Goal: Information Seeking & Learning: Learn about a topic

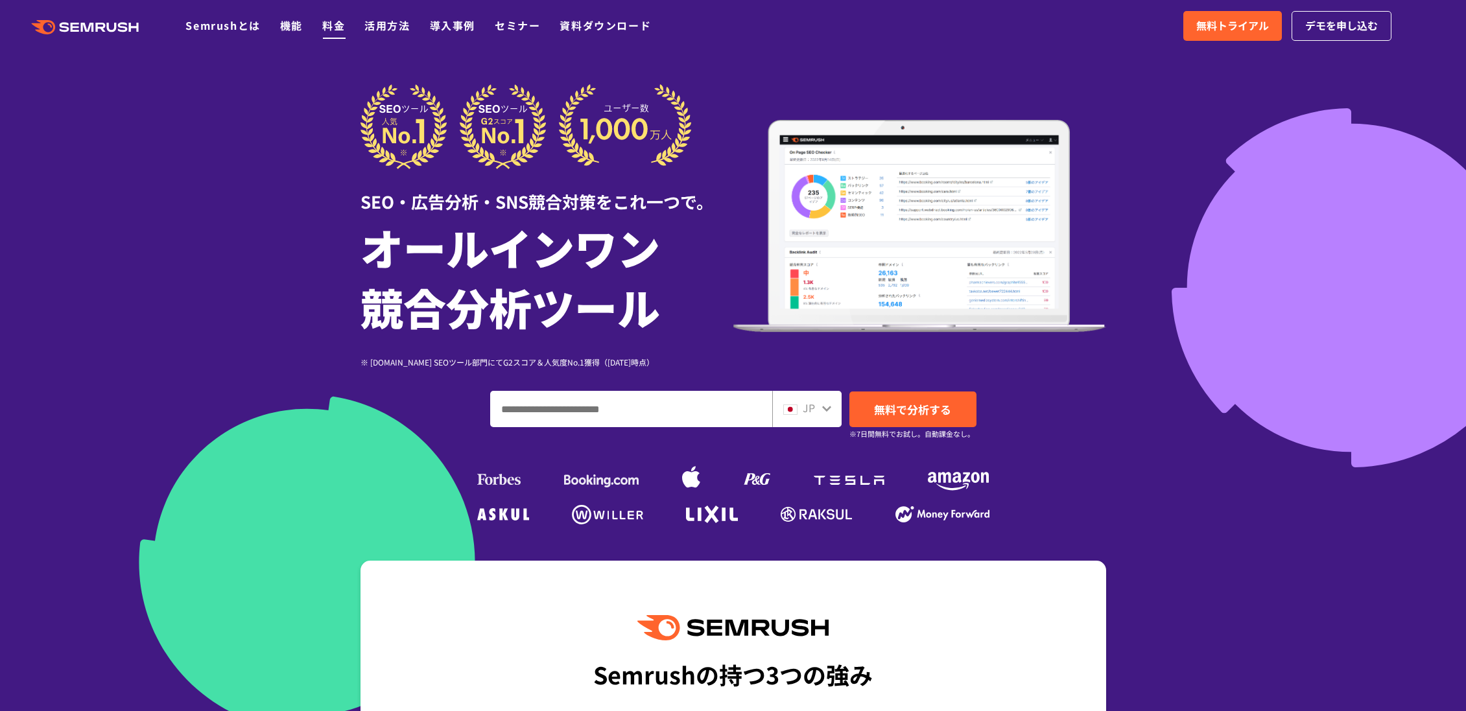
click at [329, 23] on link "料金" at bounding box center [333, 26] width 23 height 16
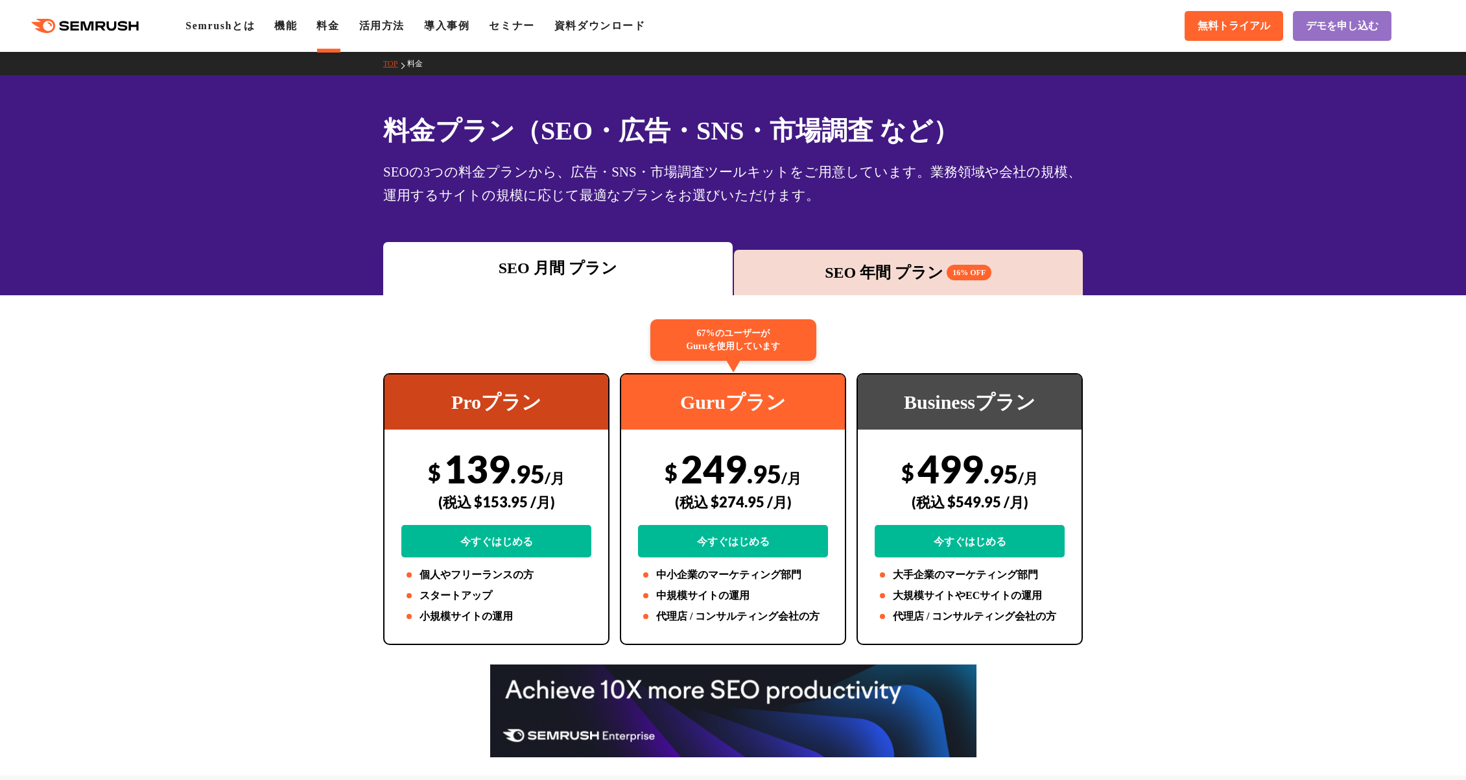
click at [776, 235] on div "料金プラン（SEO・広告・SNS・市場調査 など） SEOの3つの料金プランから、広告・SNS・市場調査ツールキットをご用意しています。業務領域や会社の規模、…" at bounding box center [733, 185] width 1466 height 220
click at [811, 265] on div "SEO 年間 プラン 16% OFF" at bounding box center [909, 272] width 337 height 23
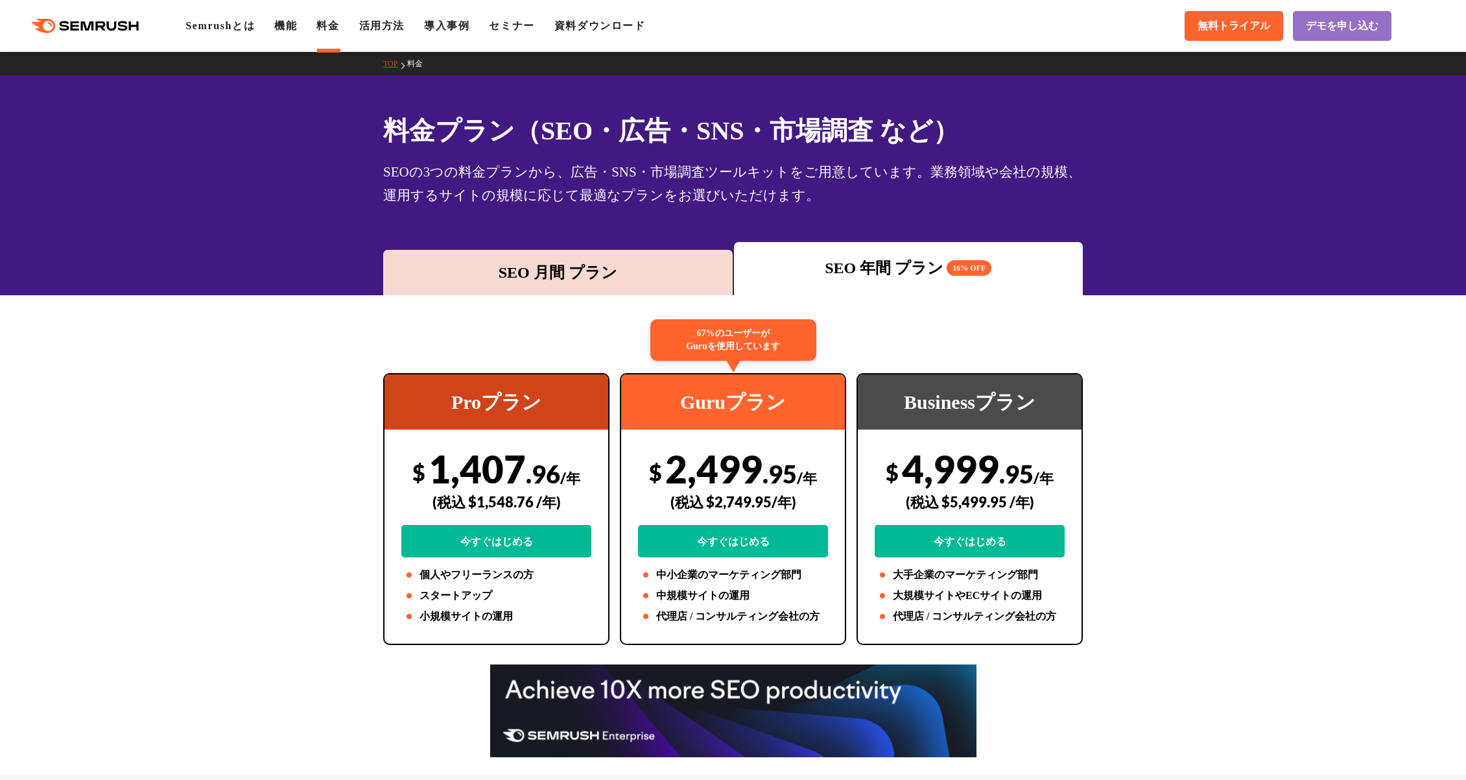
click at [687, 262] on div "SEO 月間 プラン" at bounding box center [558, 272] width 337 height 23
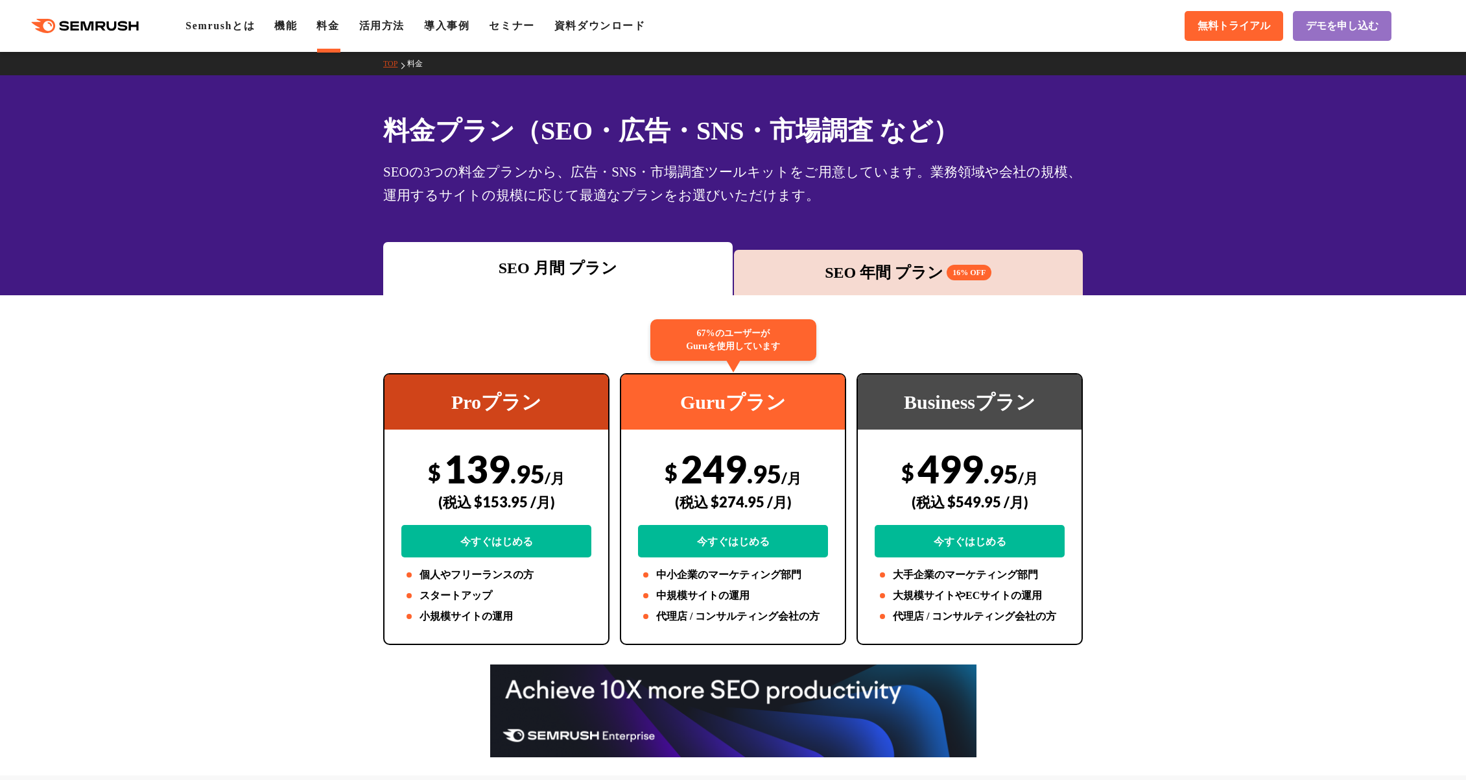
click at [870, 273] on div "SEO 年間 プラン 16% OFF" at bounding box center [909, 272] width 337 height 23
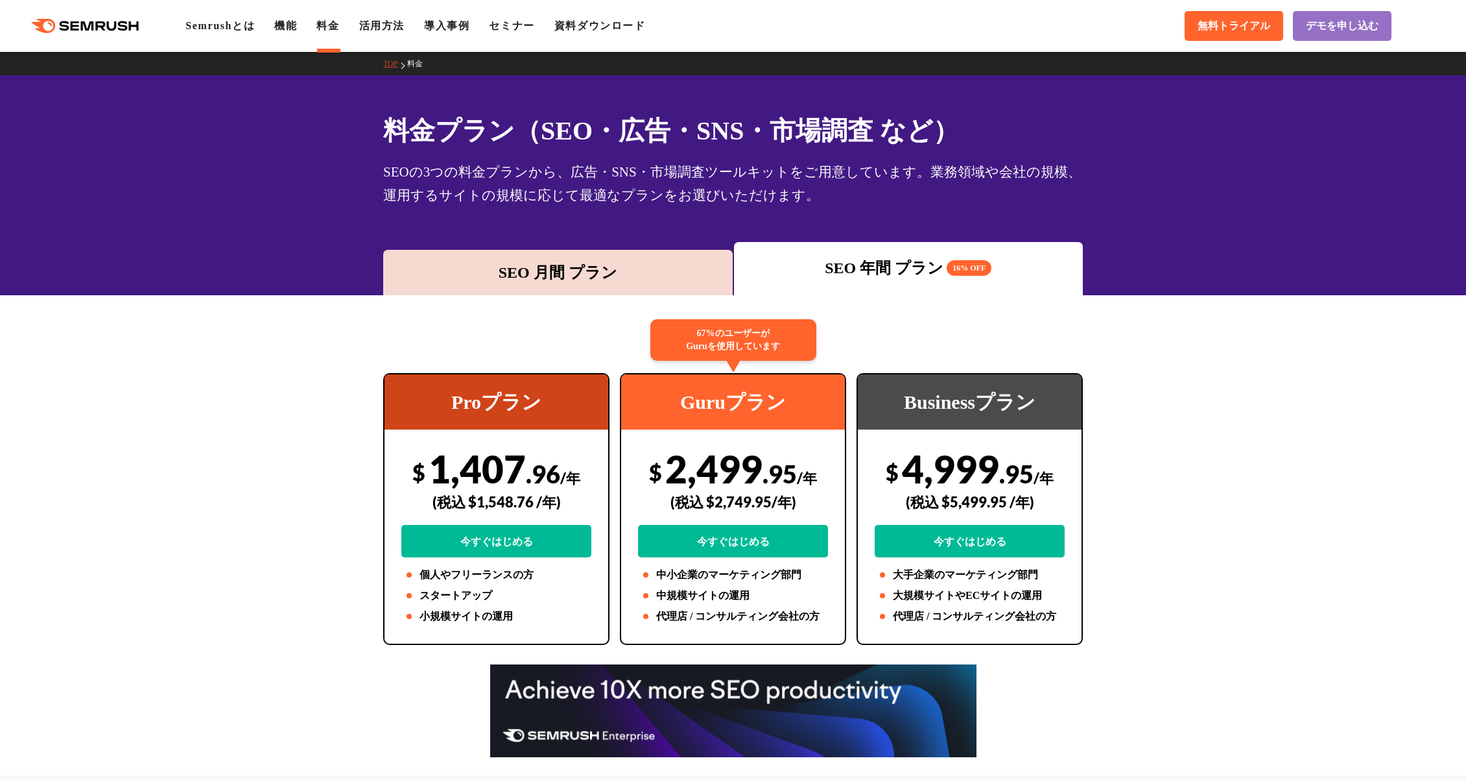
click at [604, 278] on div "SEO 月間 プラン" at bounding box center [558, 272] width 337 height 23
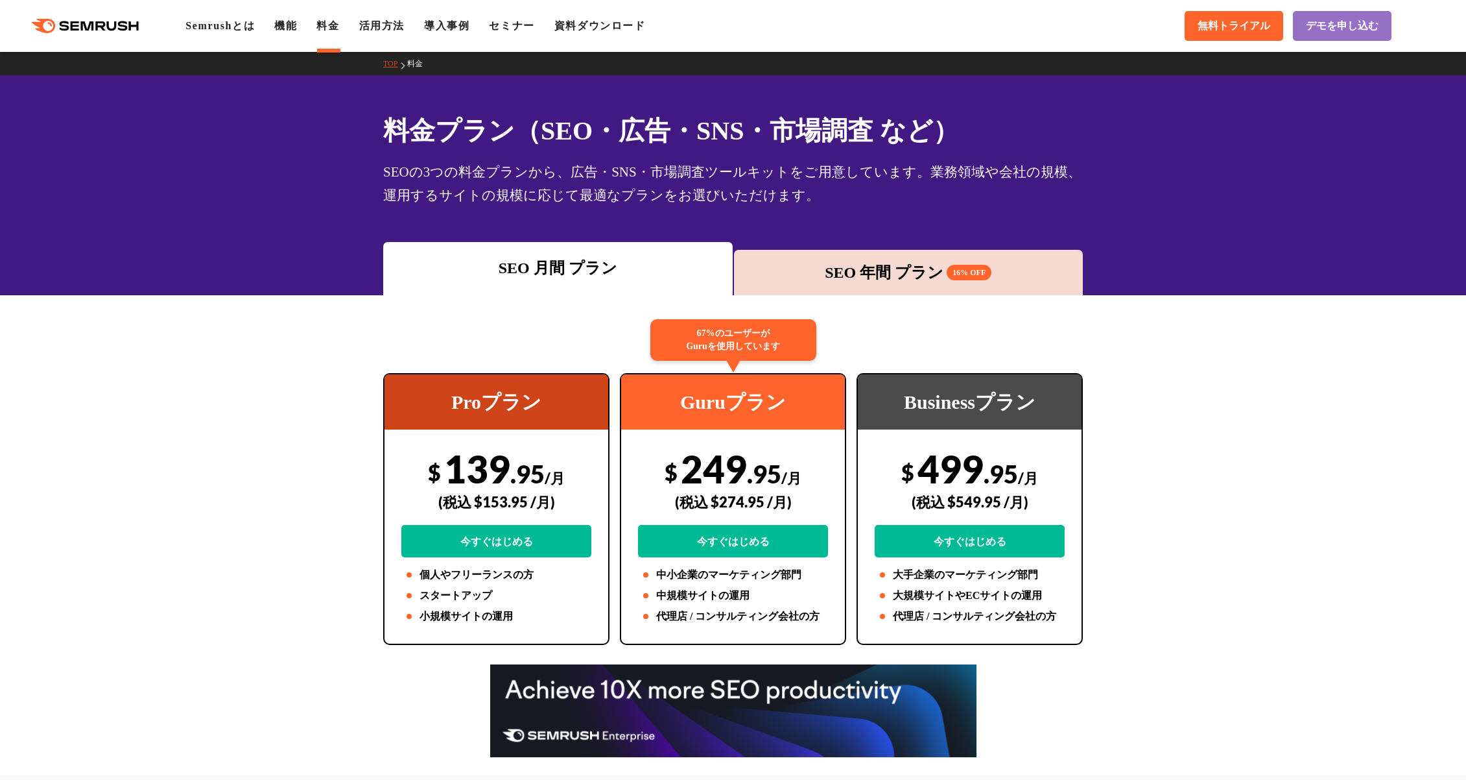
drag, startPoint x: 967, startPoint y: 271, endPoint x: 976, endPoint y: 269, distance: 9.3
click at [972, 269] on span "16% OFF" at bounding box center [969, 273] width 45 height 16
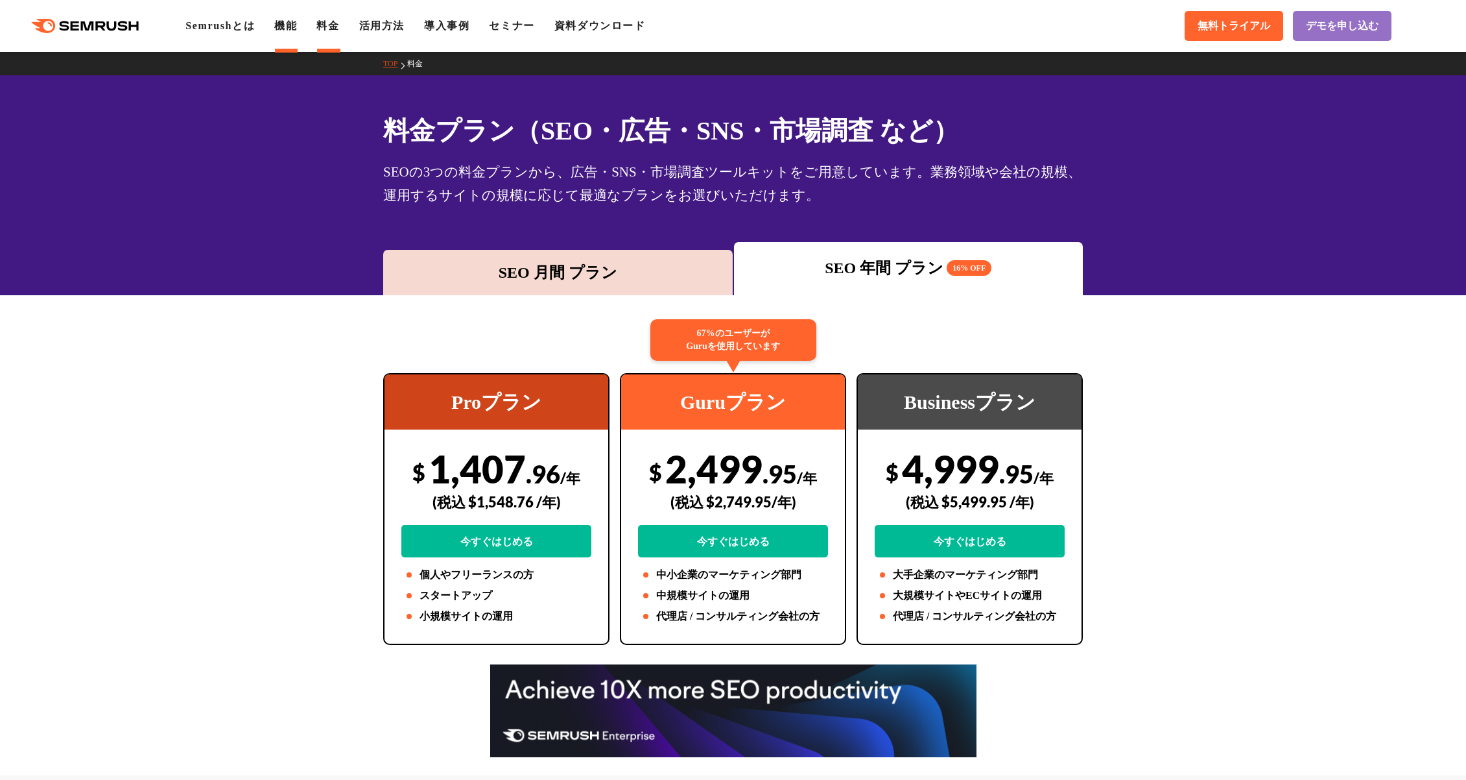
drag, startPoint x: 294, startPoint y: 28, endPoint x: 306, endPoint y: 33, distance: 12.8
click at [294, 28] on link "機能" at bounding box center [285, 25] width 23 height 11
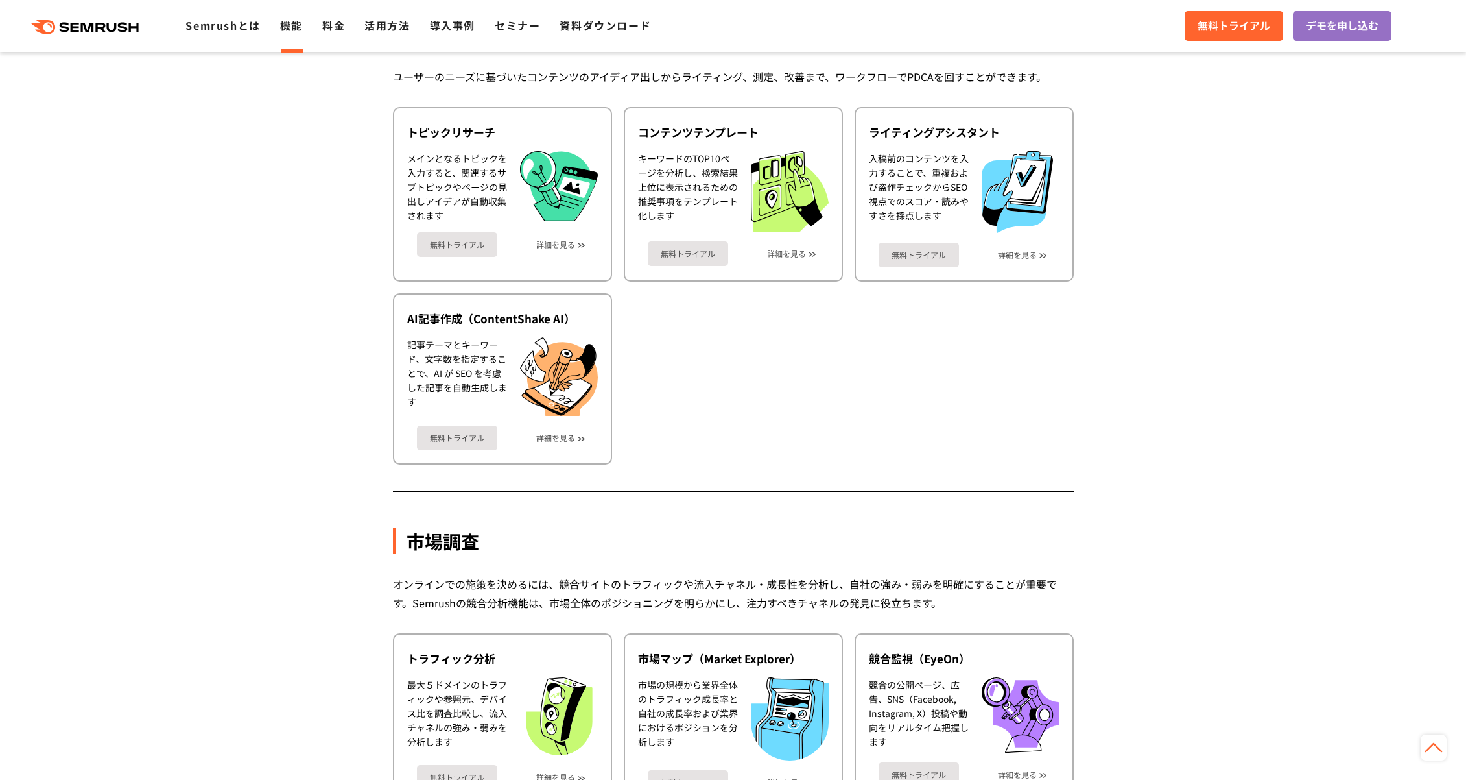
scroll to position [1816, 0]
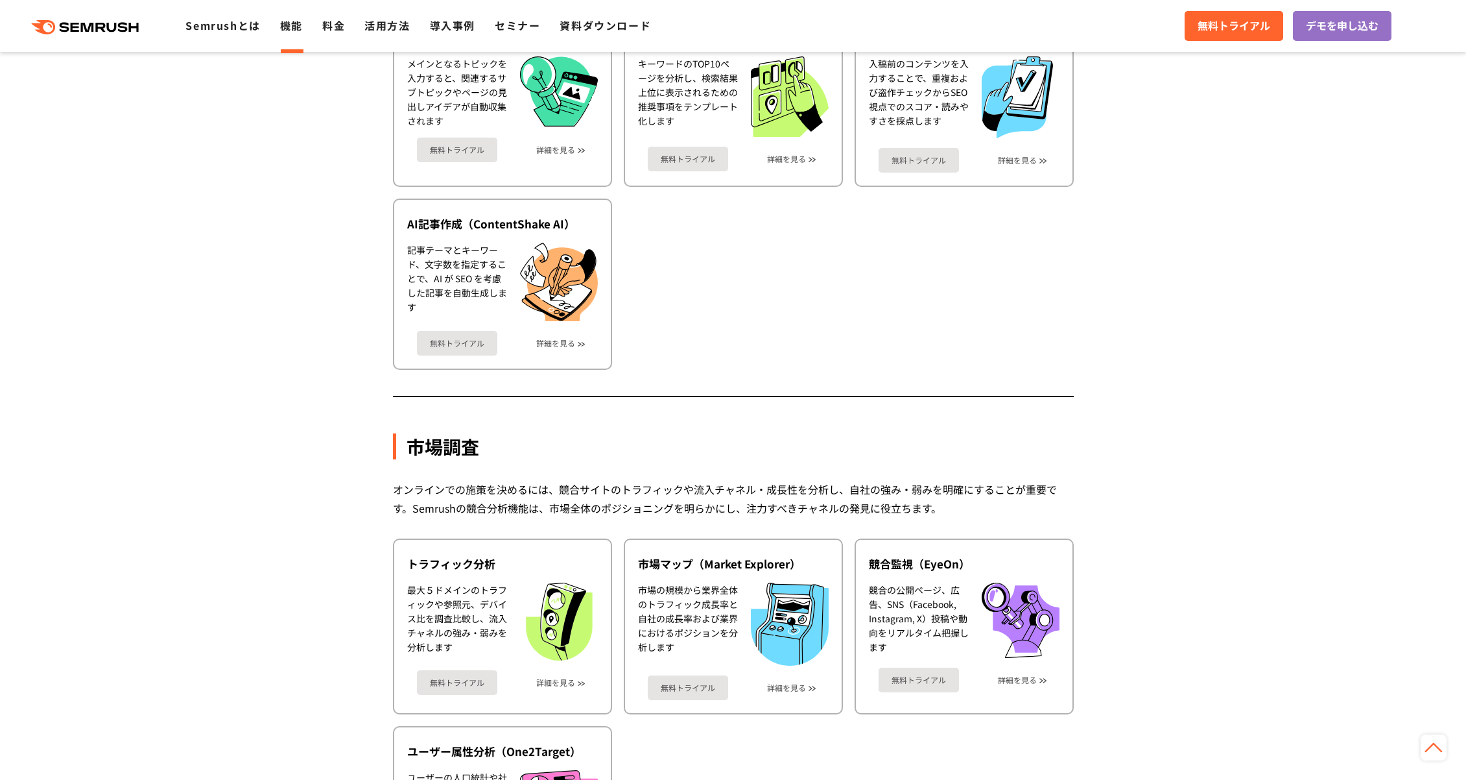
click at [254, 190] on section "機能詳細 デジタルマーケティングの様々な領域で自社、競合を分析 施策を実行するためのインサイトを導き出します SEO SEOを実行するには、テクニカルSEO、…" at bounding box center [733, 273] width 1466 height 3598
